Goal: Task Accomplishment & Management: Use online tool/utility

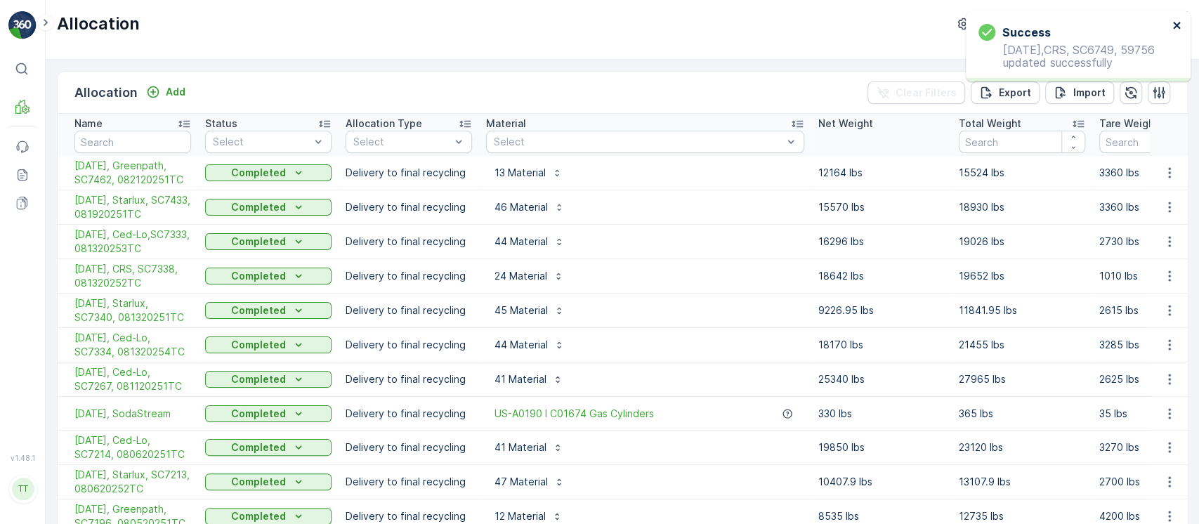
click at [1180, 26] on icon "close" at bounding box center [1177, 25] width 10 height 11
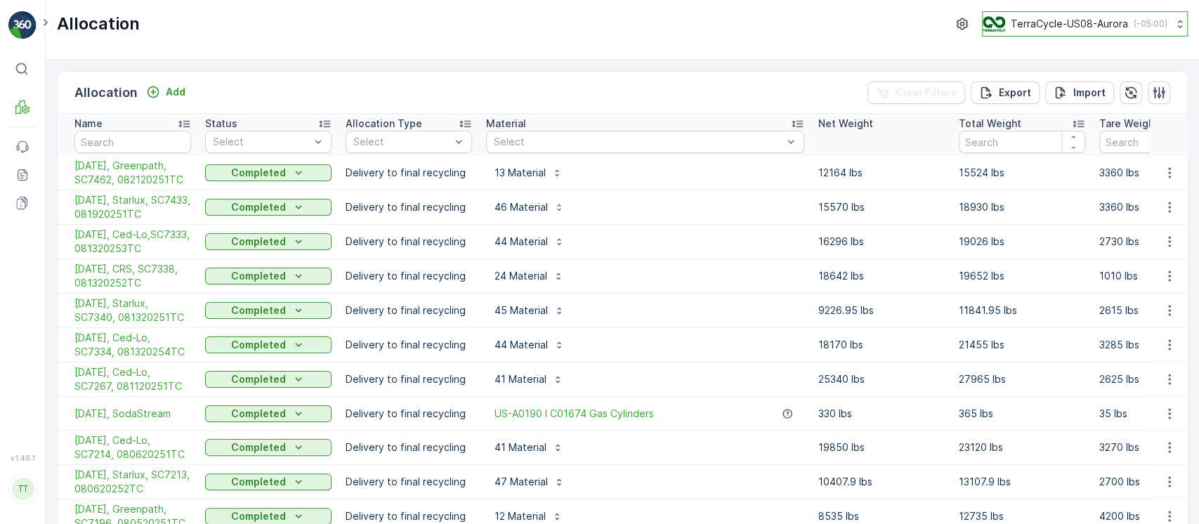
click at [1043, 20] on p "TerraCycle-US08-Aurora" at bounding box center [1069, 24] width 117 height 14
type input "cyb"
click at [1070, 92] on span "TerraCycle-US02 - Cyber Crunch" at bounding box center [1070, 86] width 156 height 14
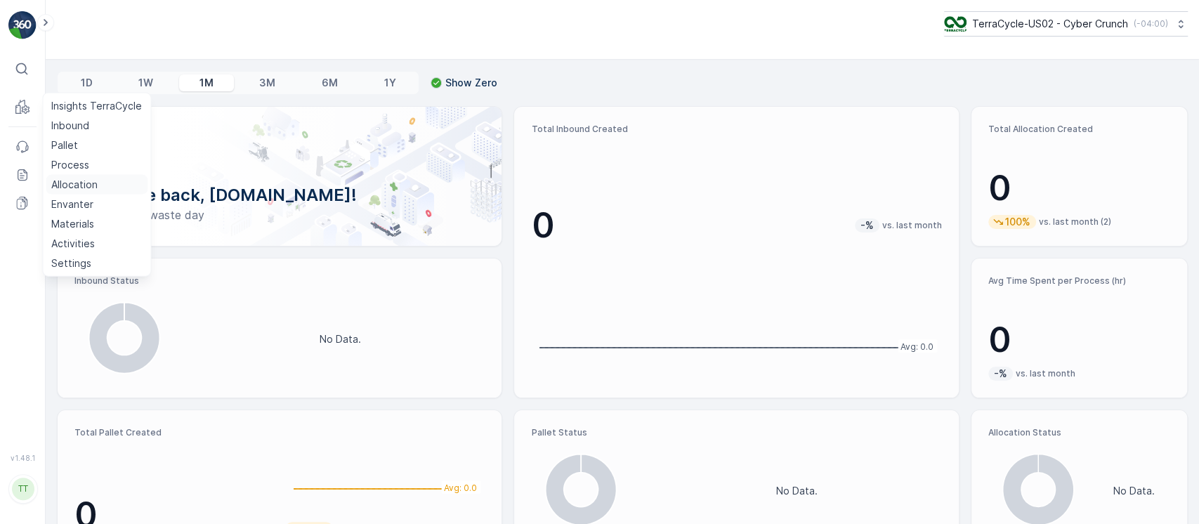
click at [101, 182] on link "Allocation" at bounding box center [97, 185] width 102 height 20
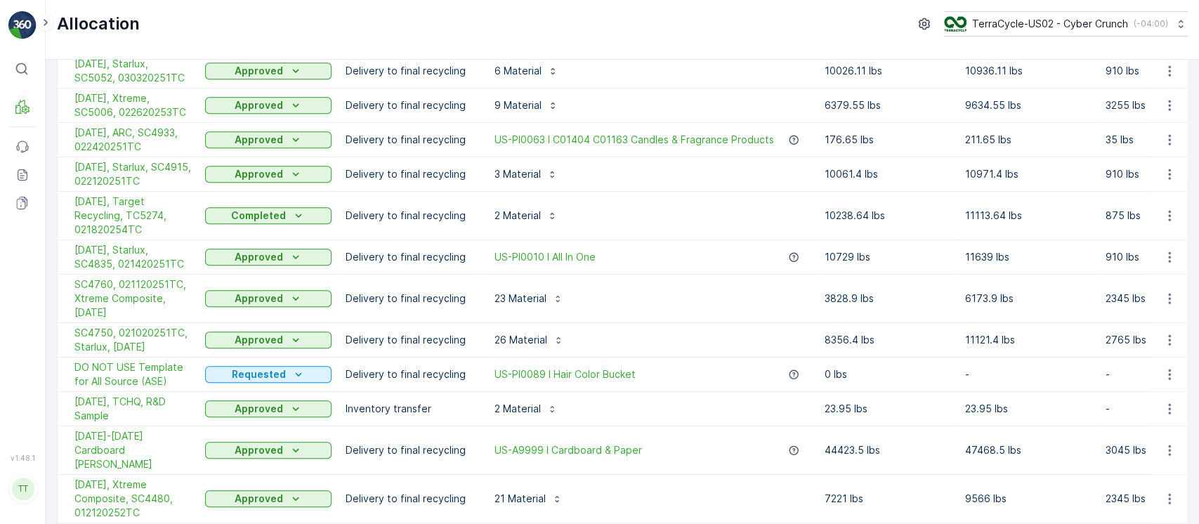
scroll to position [799, 0]
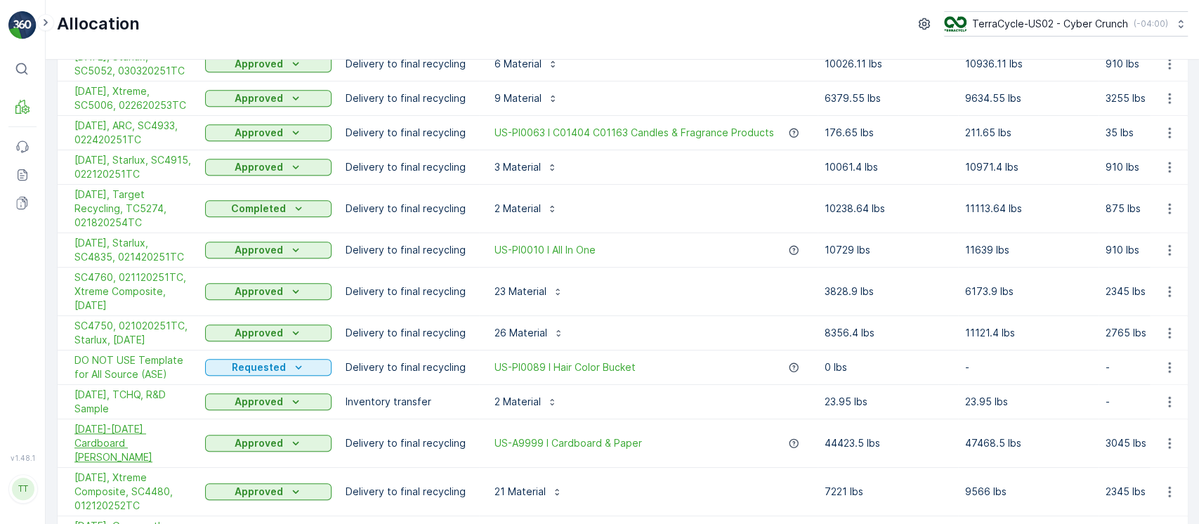
click at [162, 422] on span "[DATE]-[DATE] Cardboard [PERSON_NAME]" at bounding box center [132, 443] width 117 height 42
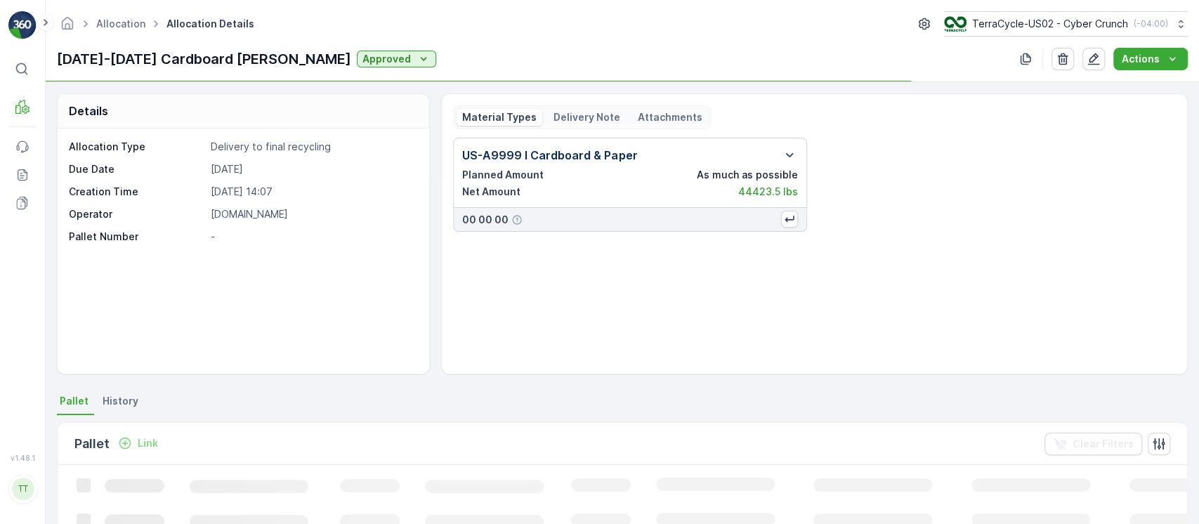
click at [588, 105] on div "Material Types Delivery Note Attachments" at bounding box center [582, 117] width 258 height 24
click at [586, 113] on p "Delivery Note" at bounding box center [586, 117] width 67 height 14
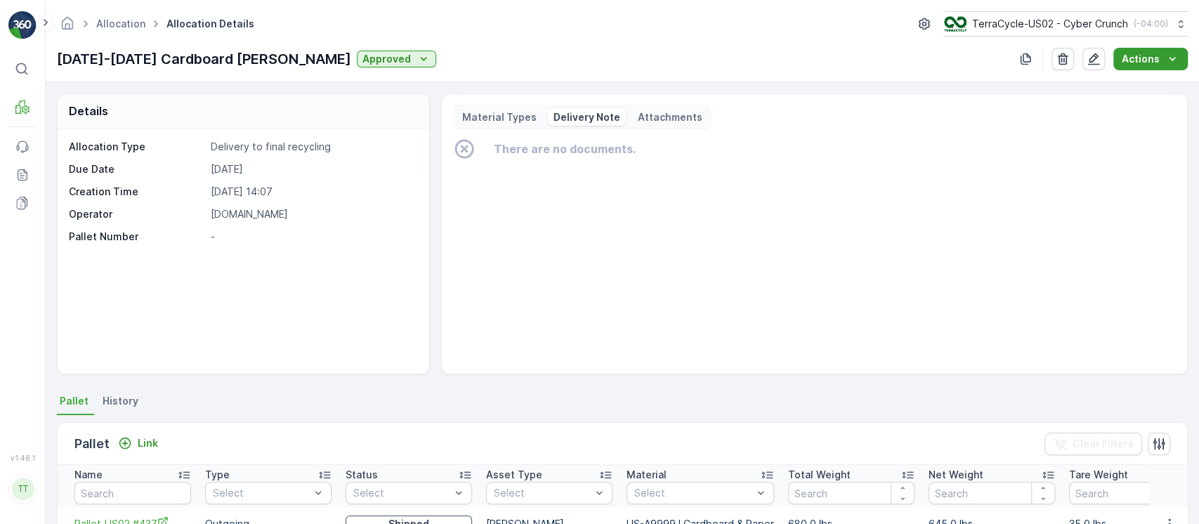
click at [1174, 63] on icon "Actions" at bounding box center [1172, 59] width 14 height 14
click at [1136, 79] on span "Create Delivery Note" at bounding box center [1144, 86] width 101 height 14
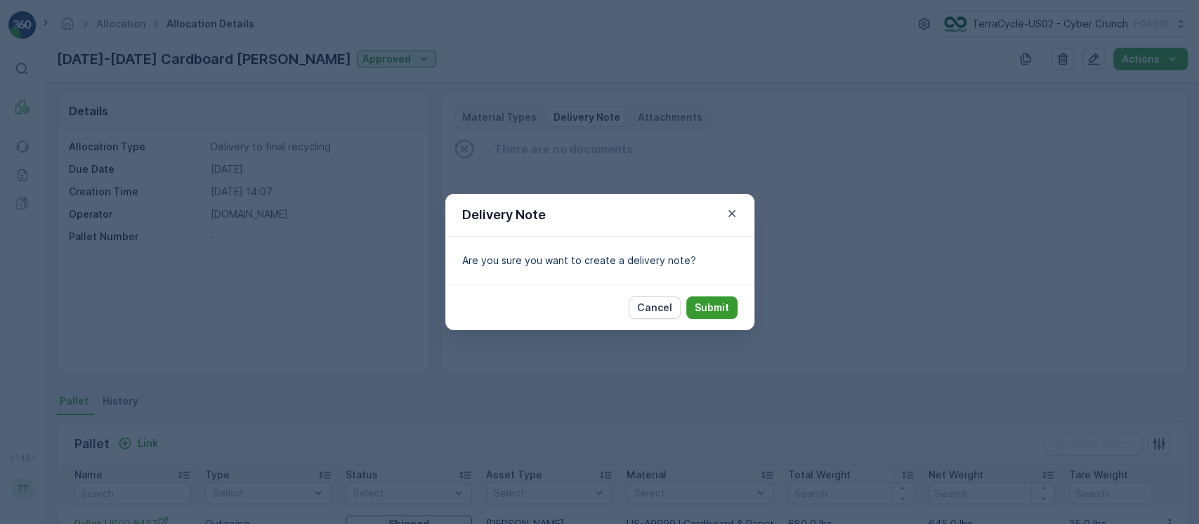
click at [718, 311] on p "Submit" at bounding box center [712, 308] width 34 height 14
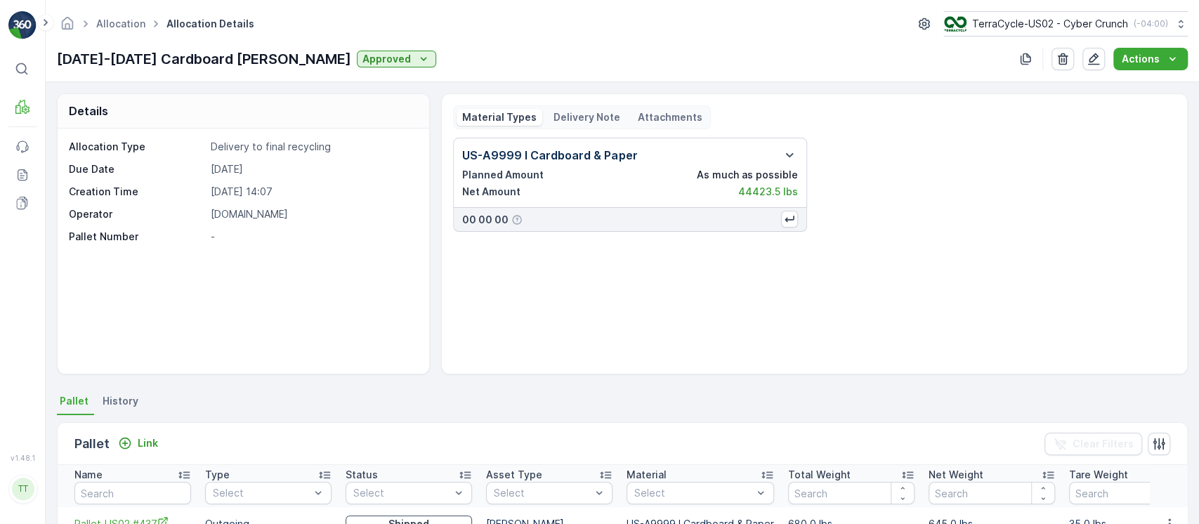
click at [581, 114] on p "Delivery Note" at bounding box center [586, 117] width 67 height 14
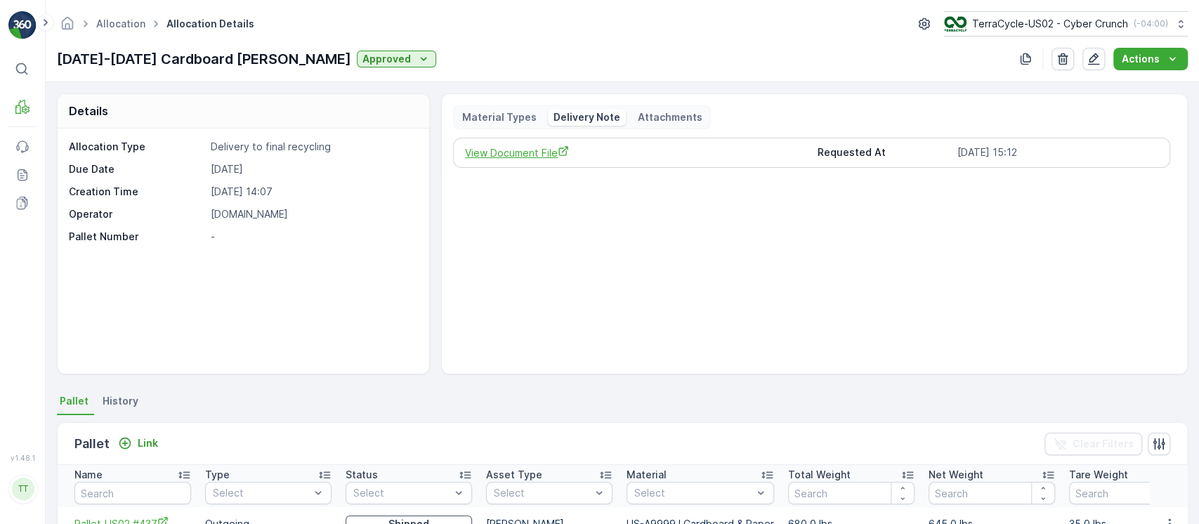
click at [539, 153] on span "View Document File" at bounding box center [635, 152] width 341 height 15
